Goal: Navigation & Orientation: Find specific page/section

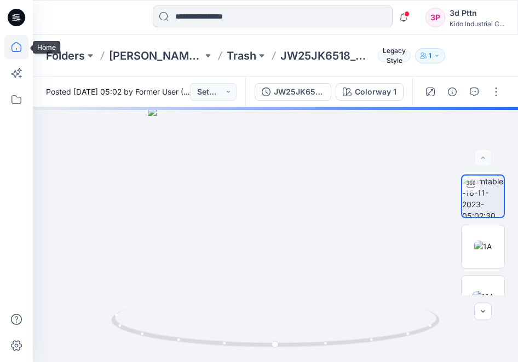
click at [16, 42] on icon at bounding box center [16, 47] width 24 height 24
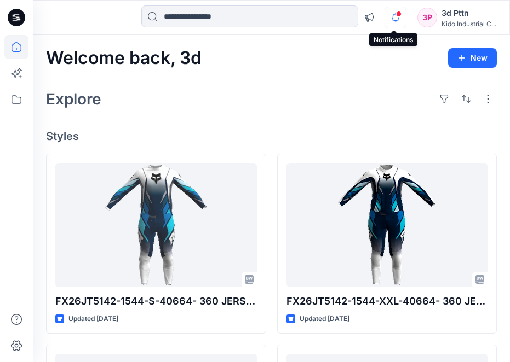
click at [389, 16] on icon "button" at bounding box center [395, 18] width 21 height 22
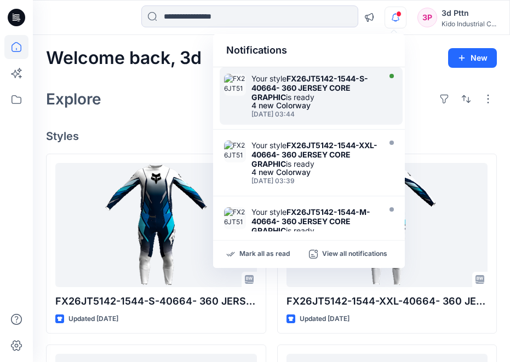
click at [295, 87] on strong "FX26JT5142-1544-S-40664- 360 JERSEY CORE GRAPHIC" at bounding box center [309, 88] width 117 height 28
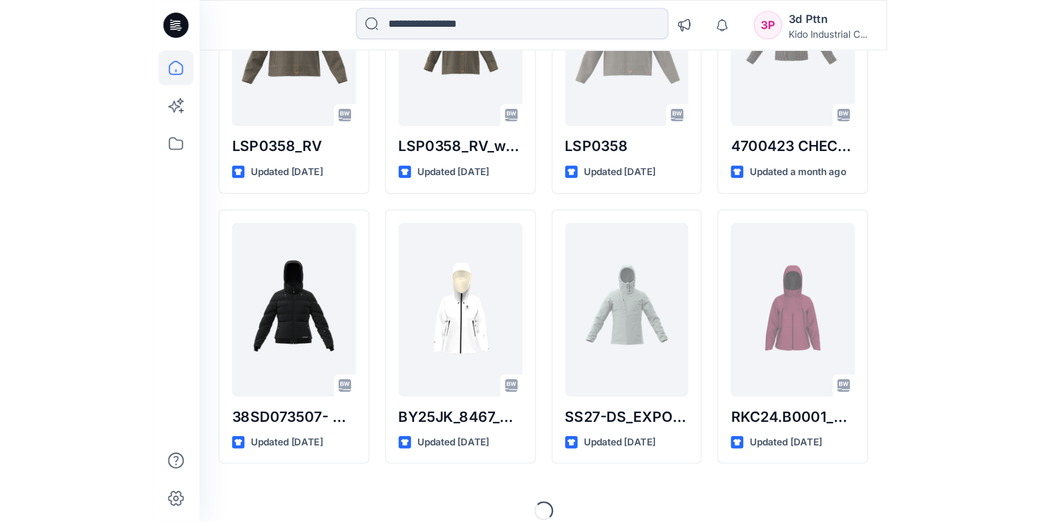
scroll to position [278, 0]
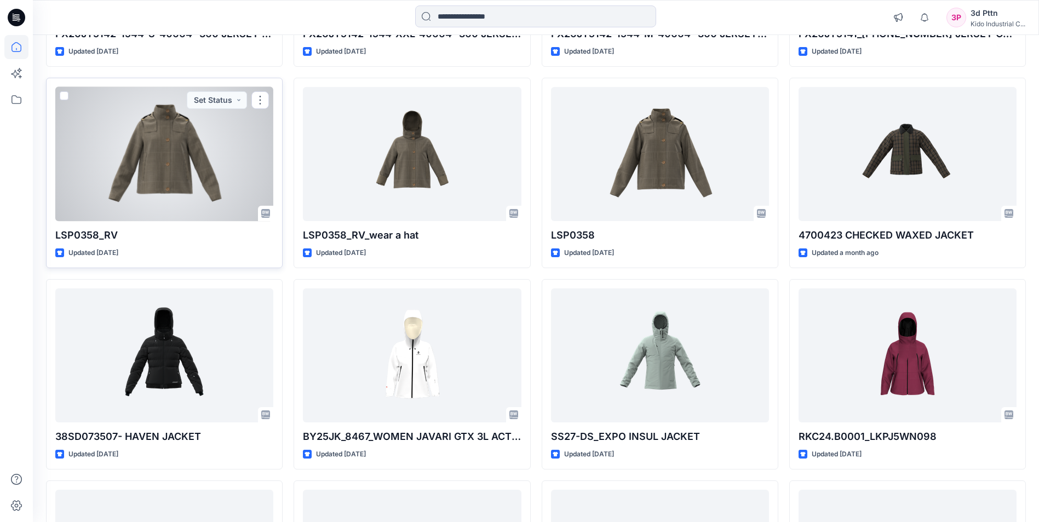
click at [195, 210] on div at bounding box center [164, 154] width 218 height 134
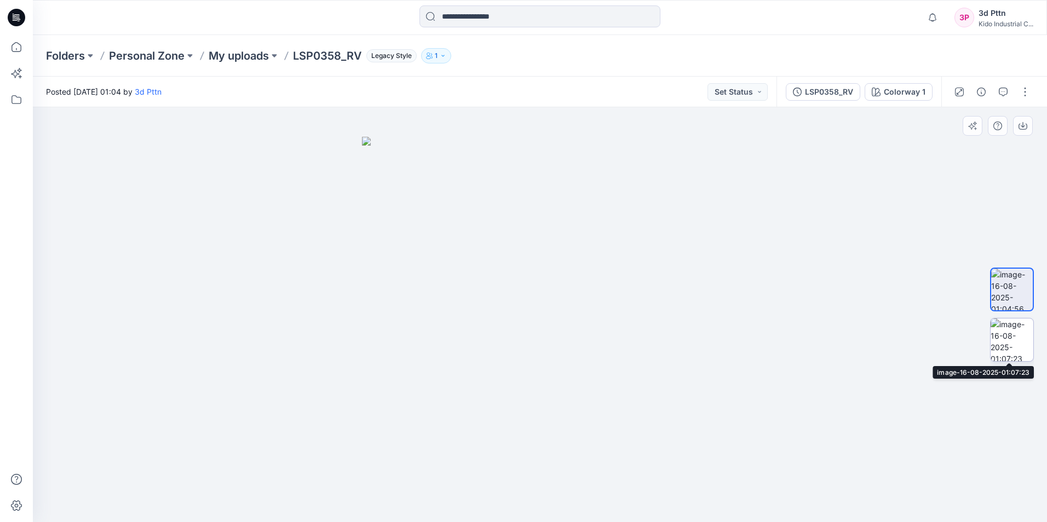
click at [517, 335] on img at bounding box center [1011, 340] width 43 height 43
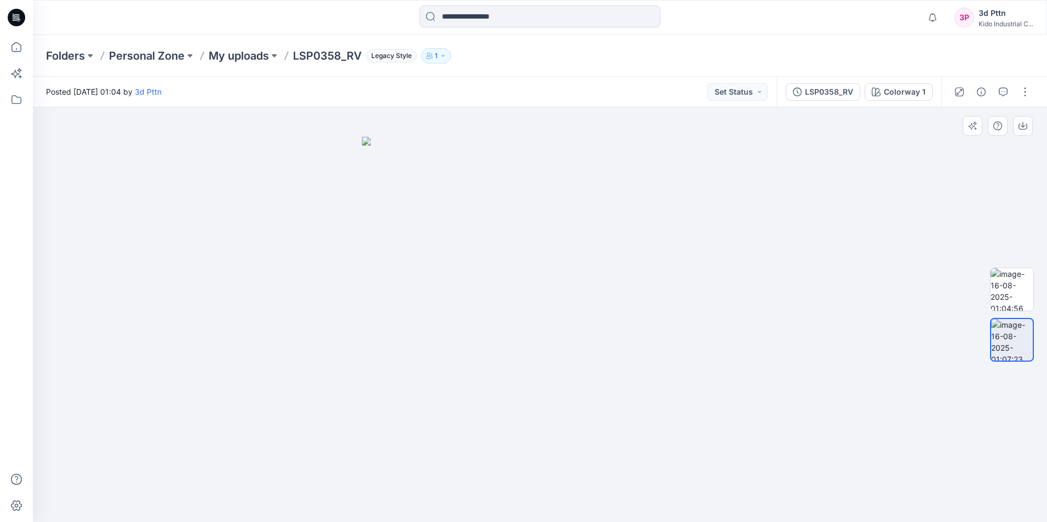
drag, startPoint x: 552, startPoint y: 477, endPoint x: 647, endPoint y: 482, distance: 94.9
click at [517, 362] on img at bounding box center [540, 329] width 356 height 385
drag, startPoint x: 578, startPoint y: 494, endPoint x: 600, endPoint y: 492, distance: 22.0
click at [517, 362] on div at bounding box center [540, 314] width 1014 height 415
drag, startPoint x: 574, startPoint y: 472, endPoint x: 486, endPoint y: 478, distance: 87.8
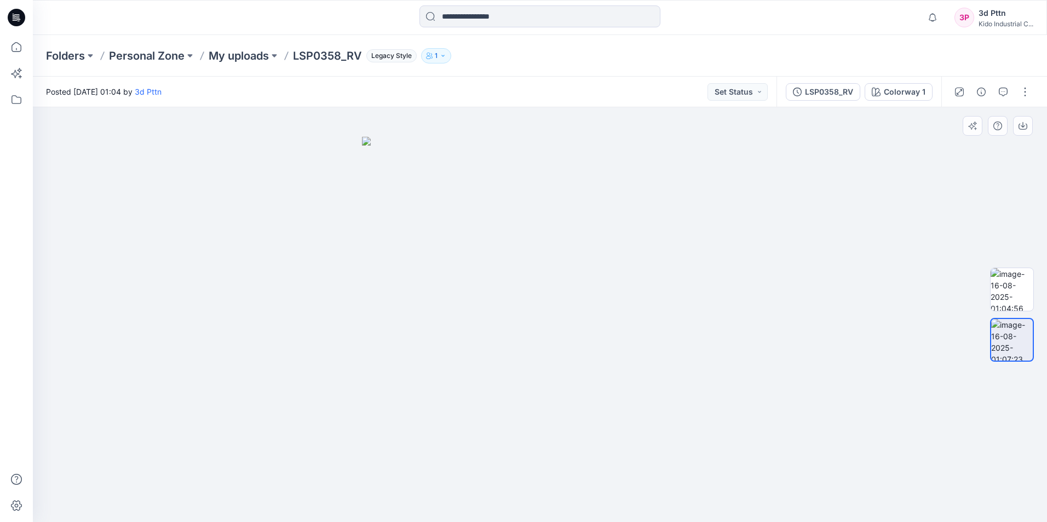
click at [486, 362] on img at bounding box center [540, 329] width 356 height 385
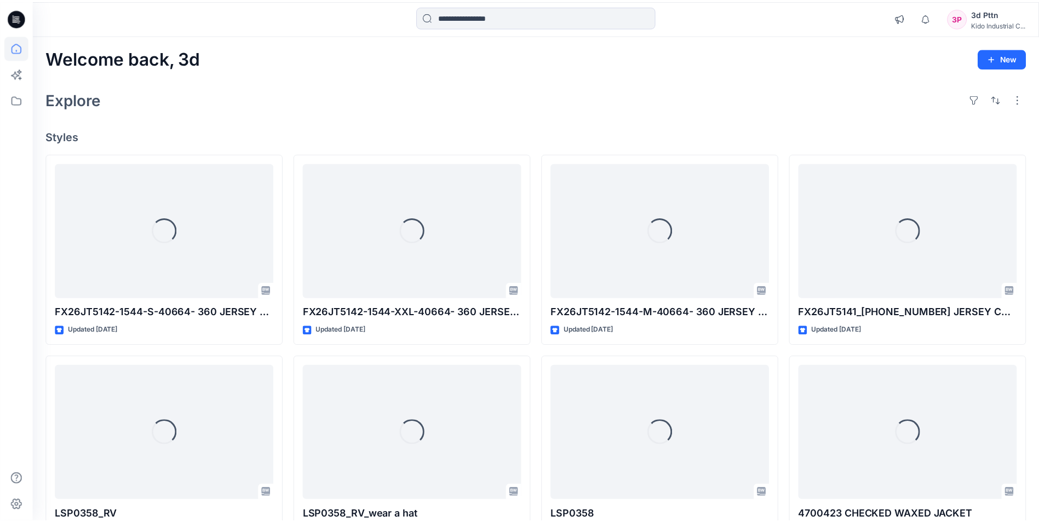
scroll to position [278, 0]
